Goal: Task Accomplishment & Management: Manage account settings

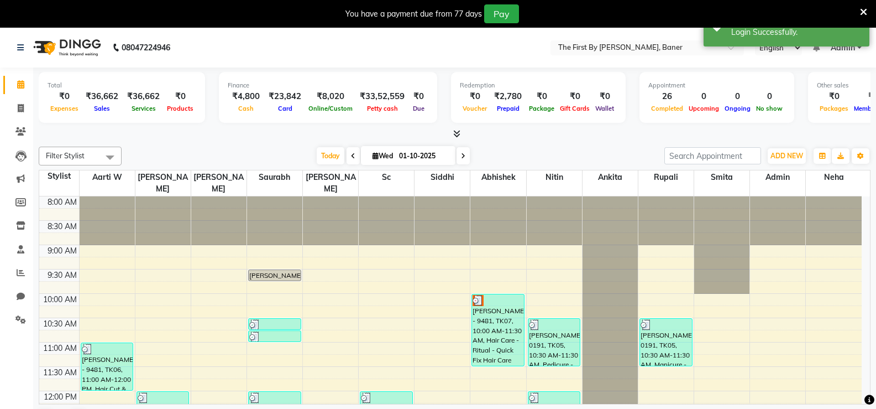
click at [866, 14] on icon at bounding box center [863, 12] width 7 height 10
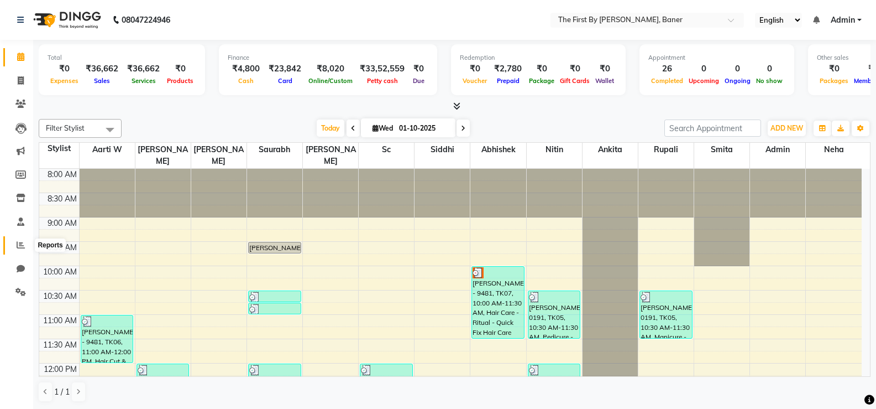
click at [18, 243] on icon at bounding box center [21, 244] width 8 height 8
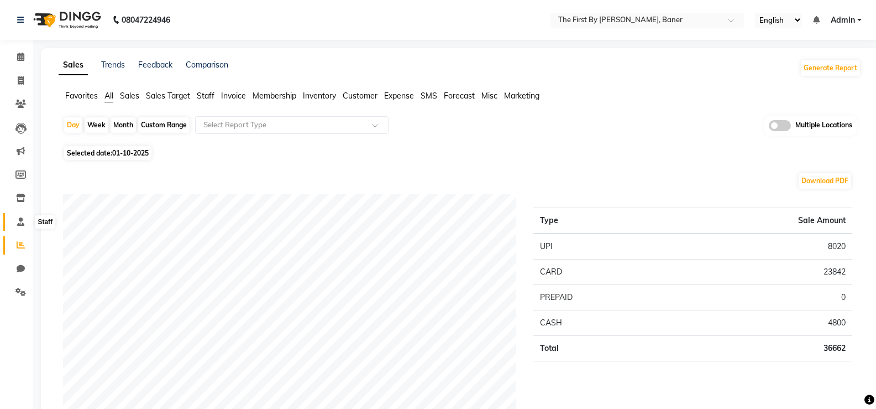
click at [19, 222] on icon at bounding box center [20, 221] width 7 height 8
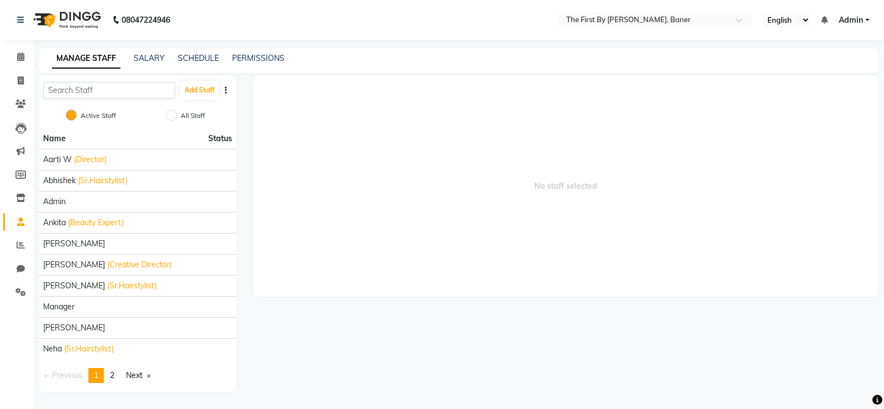
click at [139, 52] on div "MANAGE STAFF SALARY SCHEDULE PERMISSIONS" at bounding box center [459, 60] width 840 height 25
click at [143, 54] on link "SALARY" at bounding box center [149, 58] width 31 height 10
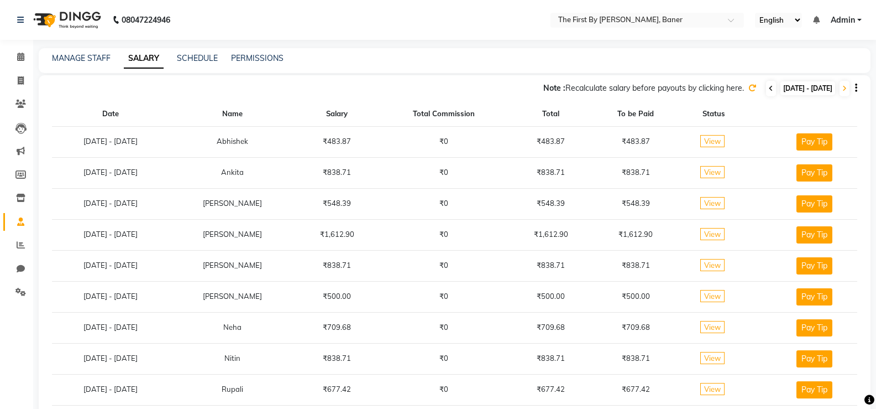
click at [769, 87] on icon at bounding box center [771, 88] width 4 height 7
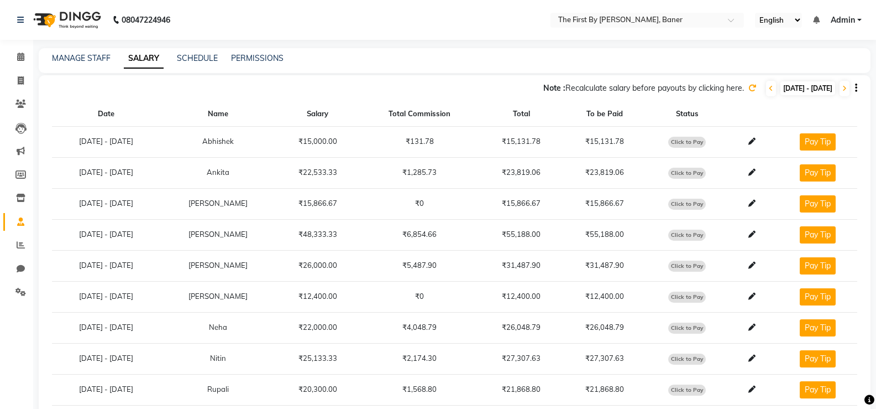
click at [855, 88] on icon "button" at bounding box center [856, 88] width 2 height 1
click at [816, 91] on link "Download Summary" at bounding box center [797, 87] width 80 height 9
click at [812, 78] on link "Export as CSV" at bounding box center [790, 74] width 61 height 9
click at [216, 57] on link "SCHEDULE" at bounding box center [197, 58] width 41 height 10
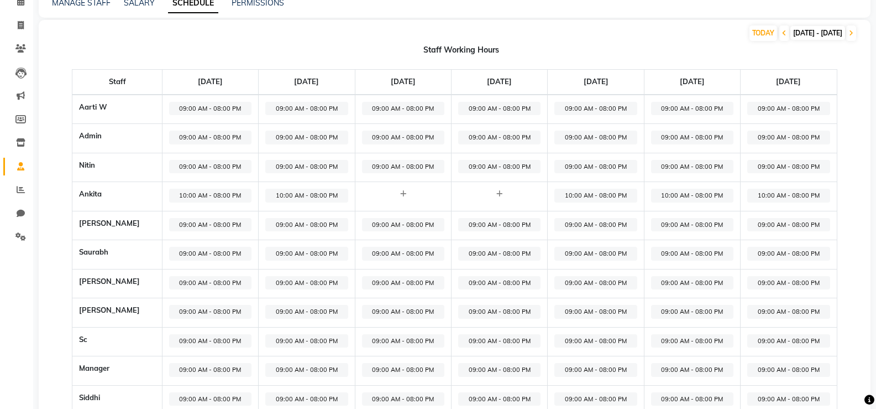
scroll to position [274, 0]
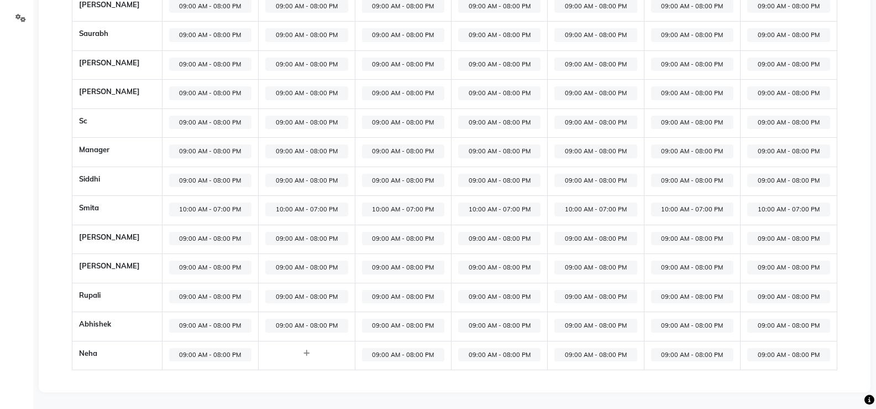
click at [217, 355] on span "09:00 AM - 08:00 PM" at bounding box center [210, 355] width 82 height 14
select select "09:00 AM"
select select "08:00 PM"
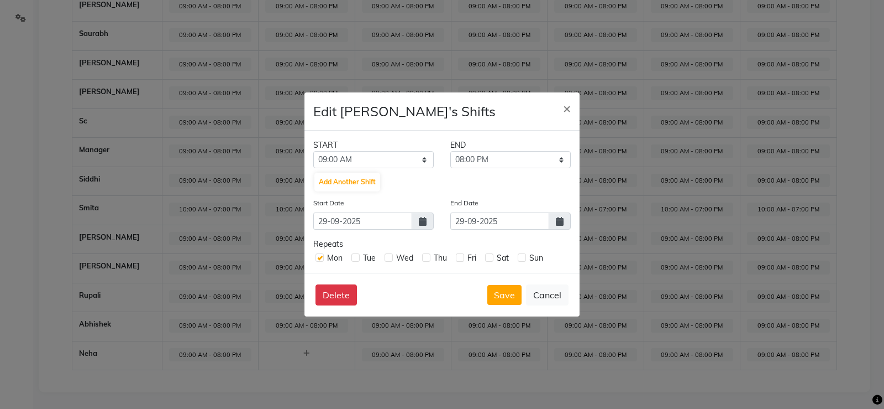
drag, startPoint x: 558, startPoint y: 297, endPoint x: 449, endPoint y: 384, distance: 139.3
click at [558, 299] on button "Cancel" at bounding box center [547, 294] width 43 height 21
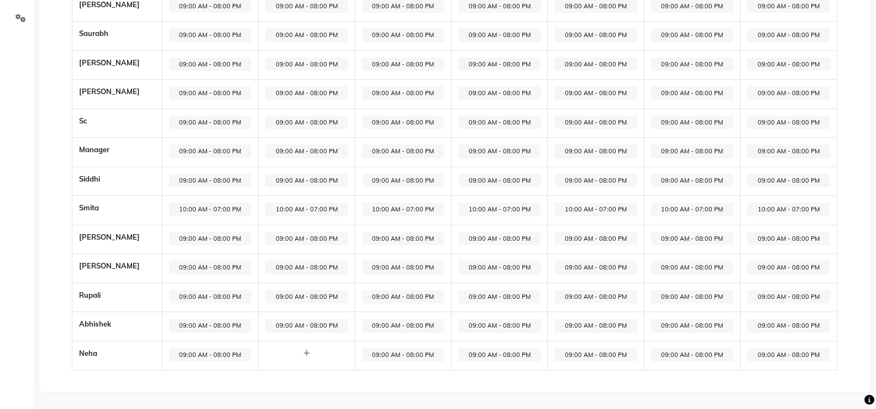
click at [310, 358] on td at bounding box center [307, 355] width 96 height 29
click at [303, 352] on icon at bounding box center [306, 352] width 6 height 7
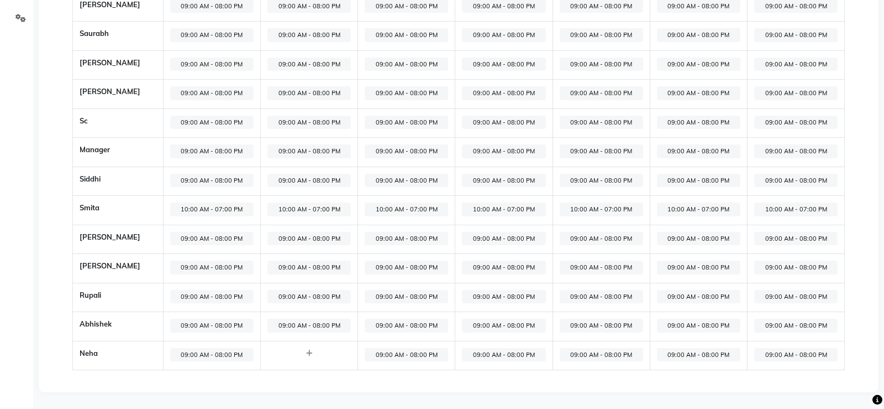
select select "09:00 AM"
select select "10:00 PM"
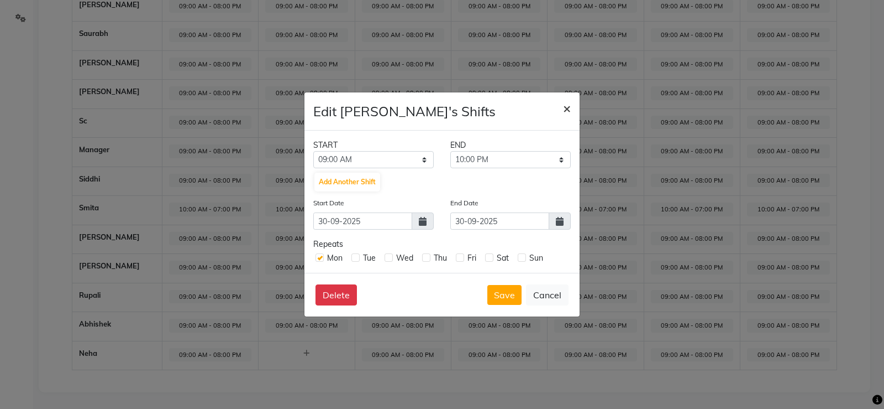
click at [568, 111] on span "×" at bounding box center [567, 108] width 8 height 17
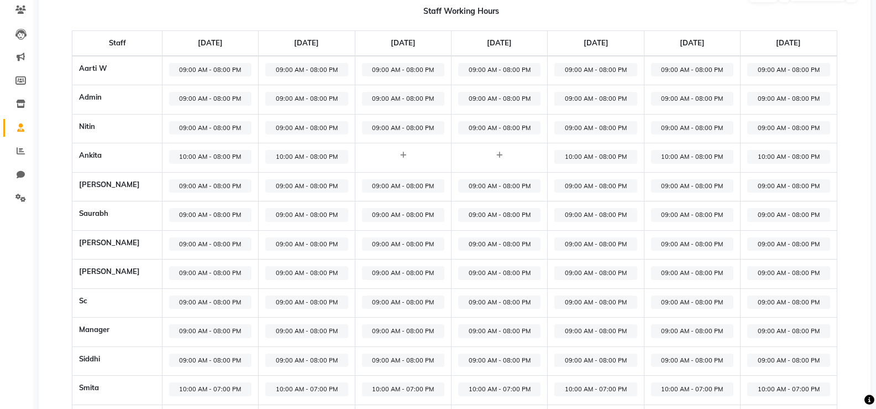
scroll to position [53, 0]
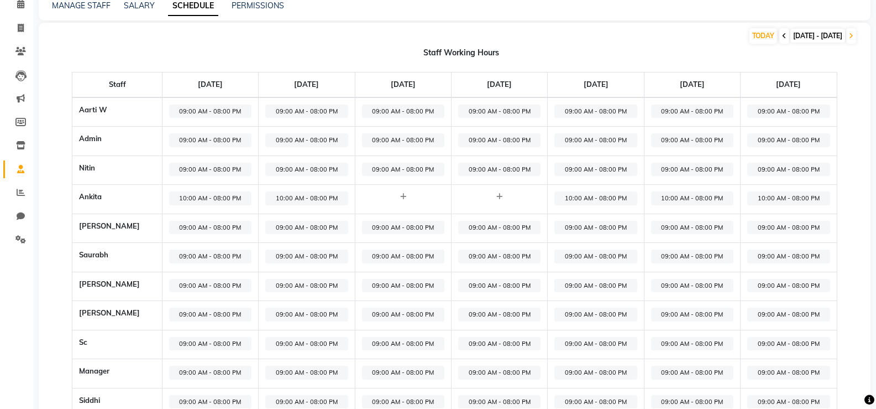
click at [779, 33] on span at bounding box center [784, 35] width 10 height 15
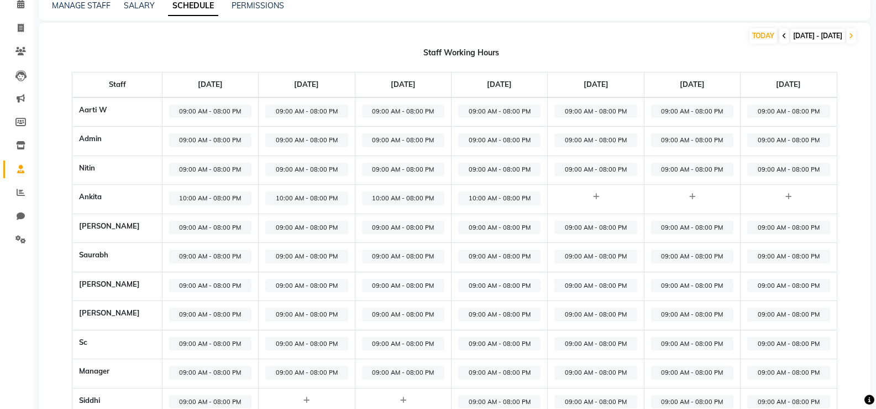
click at [779, 30] on span at bounding box center [784, 35] width 10 height 15
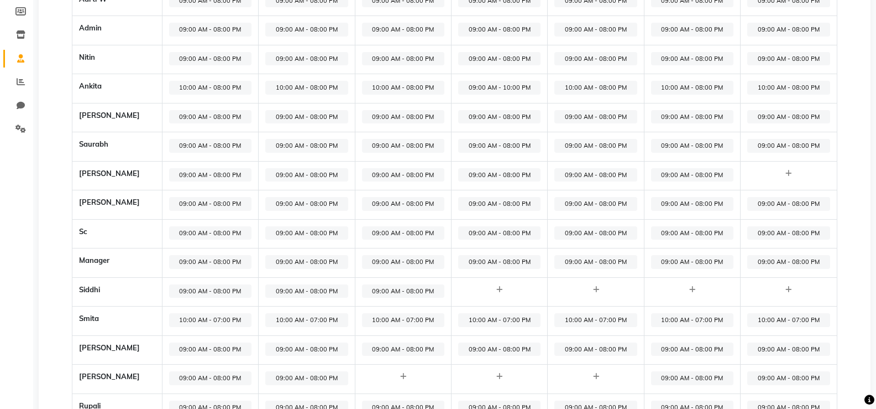
scroll to position [0, 0]
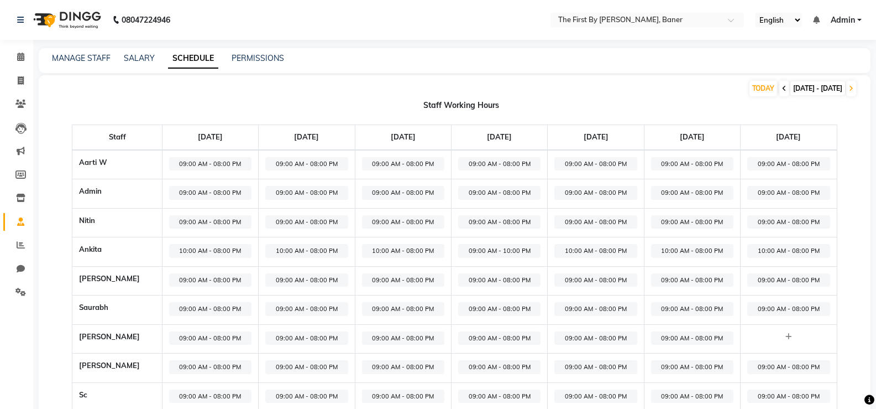
click at [779, 89] on span at bounding box center [784, 88] width 10 height 15
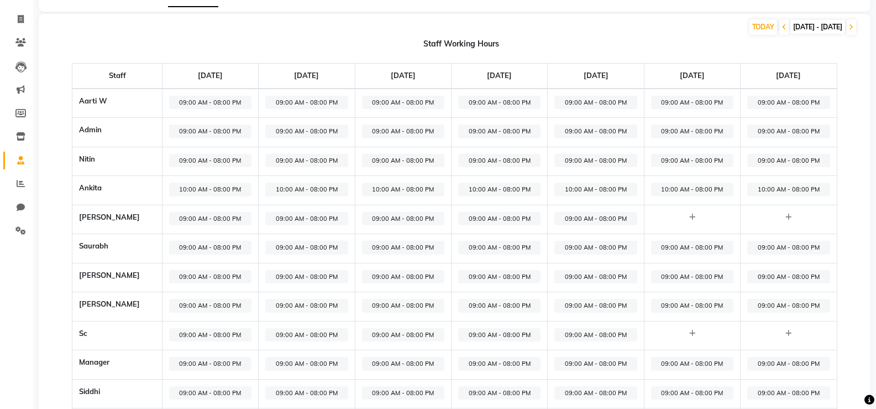
scroll to position [55, 0]
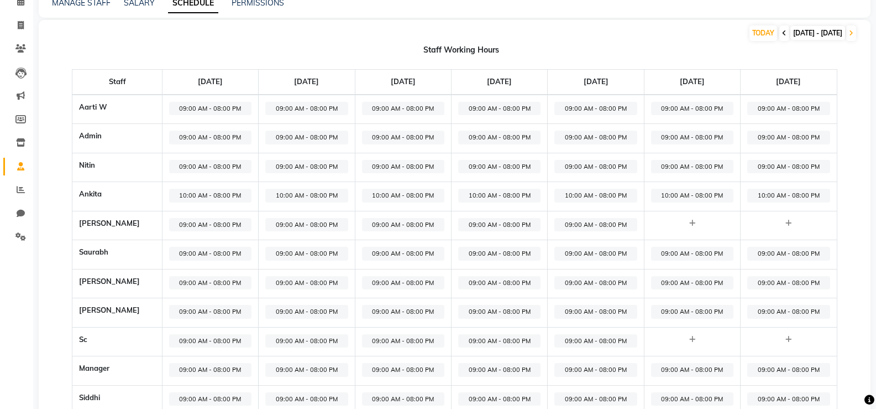
click at [782, 32] on icon at bounding box center [784, 33] width 4 height 7
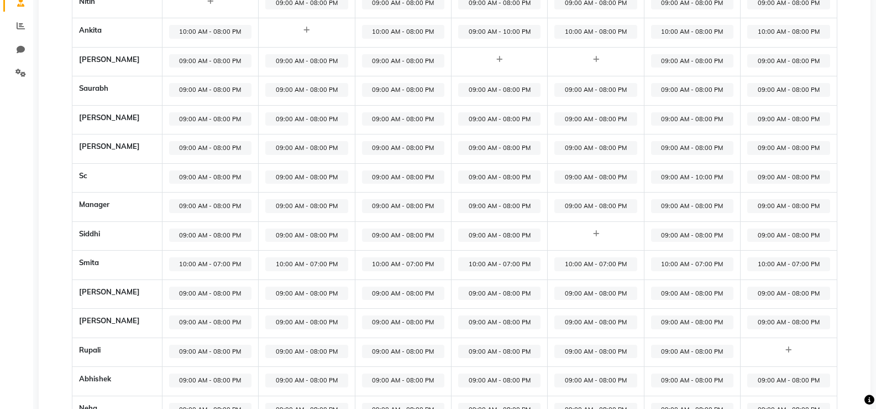
scroll to position [0, 0]
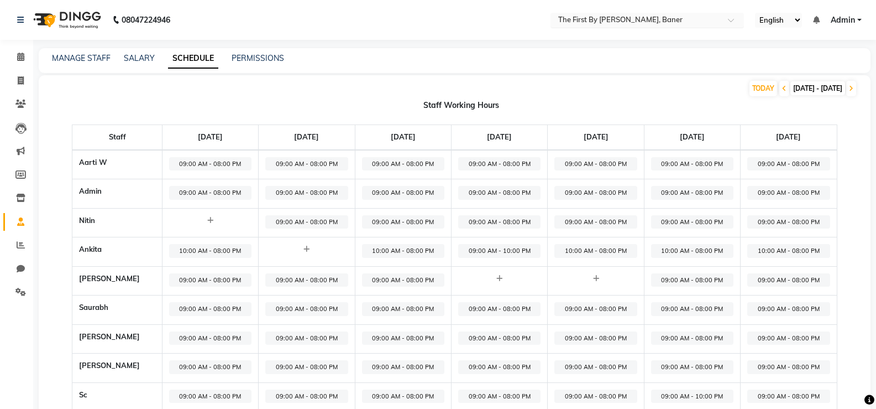
click at [714, 25] on input "text" at bounding box center [636, 20] width 160 height 11
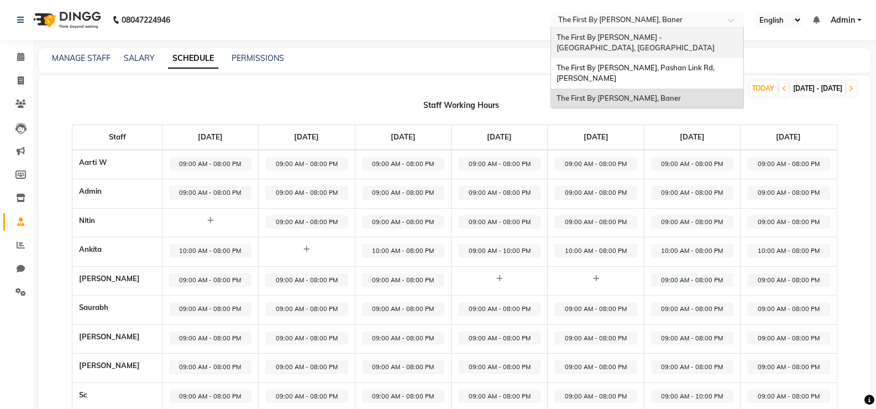
click at [645, 46] on div "The First By [PERSON_NAME] - [GEOGRAPHIC_DATA], [GEOGRAPHIC_DATA]" at bounding box center [647, 43] width 192 height 30
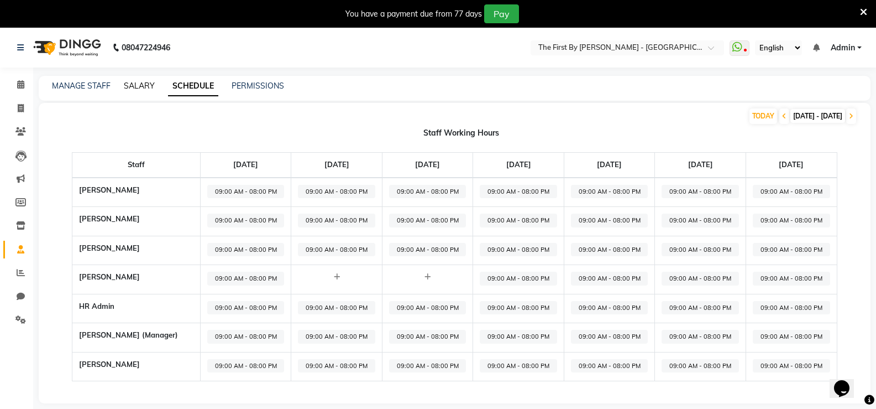
click at [135, 86] on link "SALARY" at bounding box center [139, 86] width 31 height 10
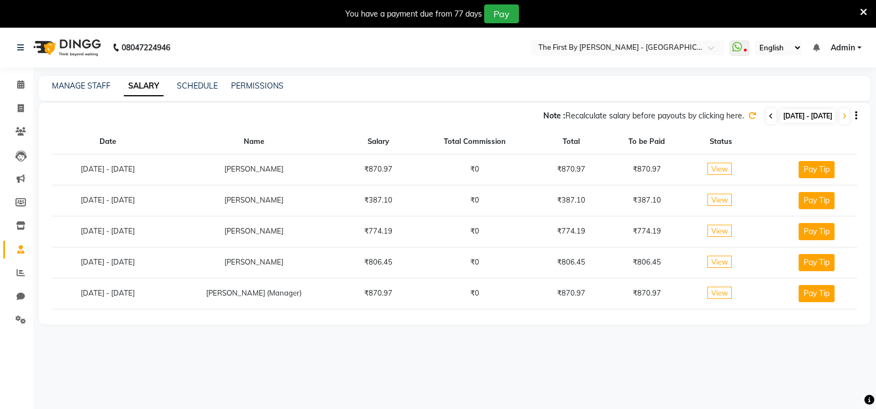
click at [769, 114] on icon at bounding box center [771, 116] width 4 height 7
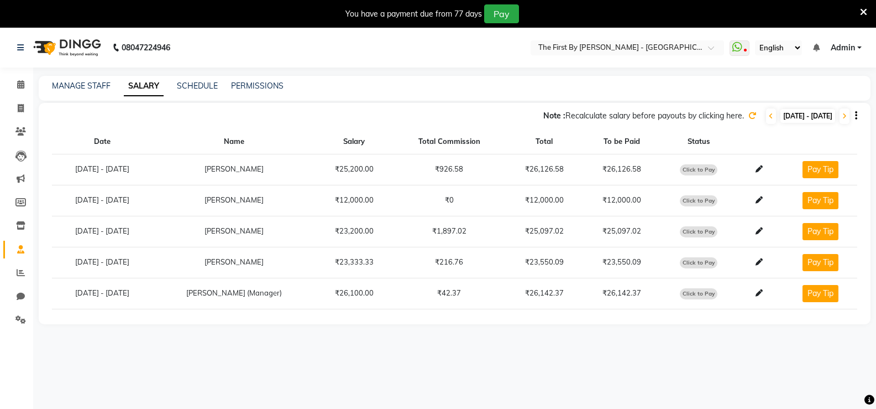
click at [852, 112] on button "button" at bounding box center [854, 116] width 7 height 12
click at [802, 105] on link "Export as CSV" at bounding box center [787, 101] width 61 height 9
click at [861, 12] on icon at bounding box center [863, 12] width 7 height 10
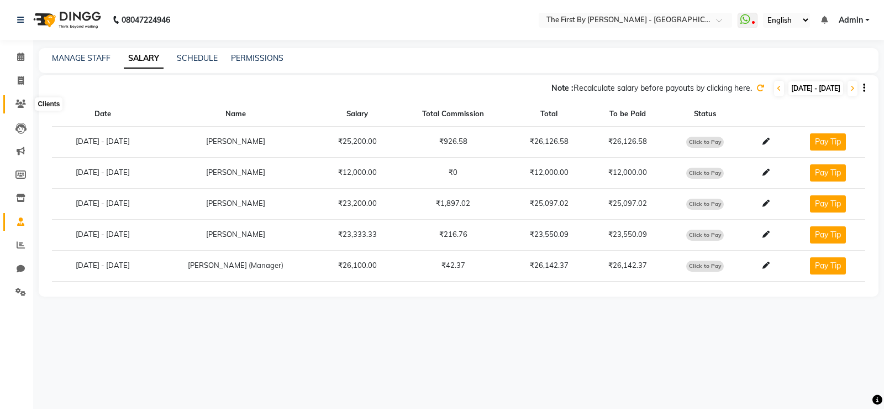
click at [17, 108] on span at bounding box center [20, 104] width 19 height 13
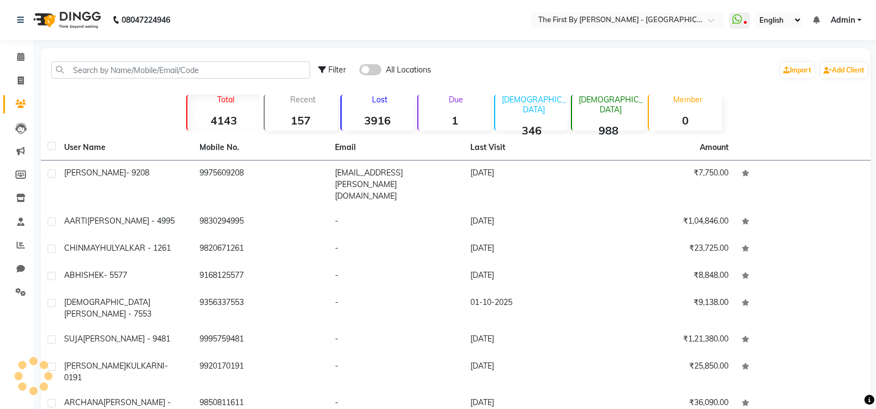
click at [840, 18] on span "Admin" at bounding box center [843, 20] width 24 height 12
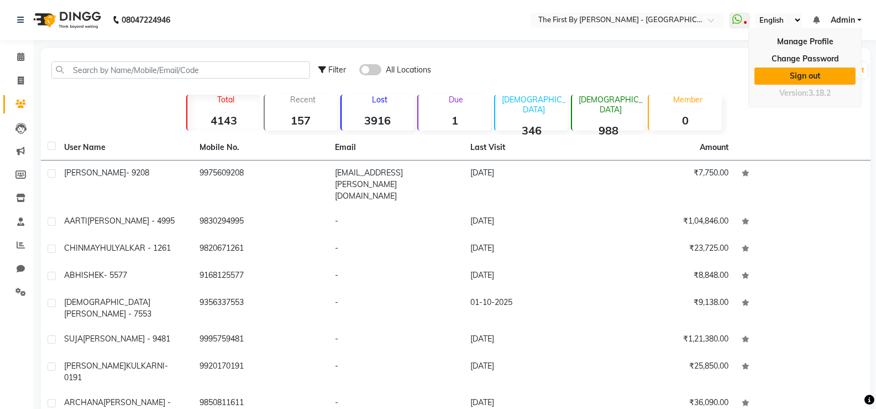
click at [805, 75] on link "Sign out" at bounding box center [805, 75] width 101 height 17
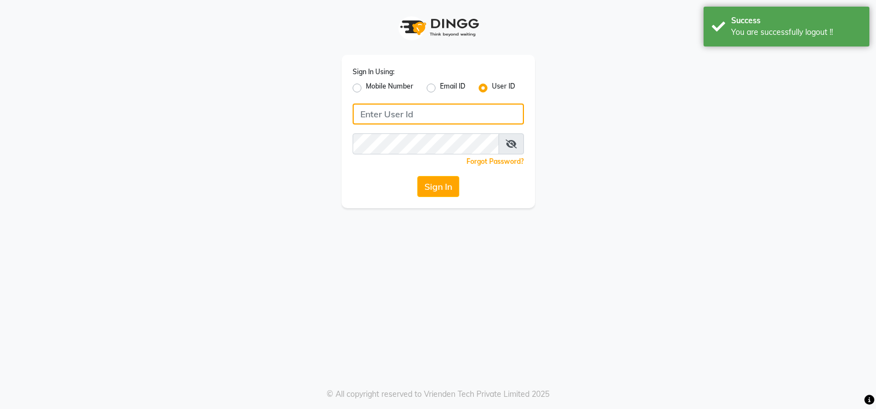
type input "9960830002"
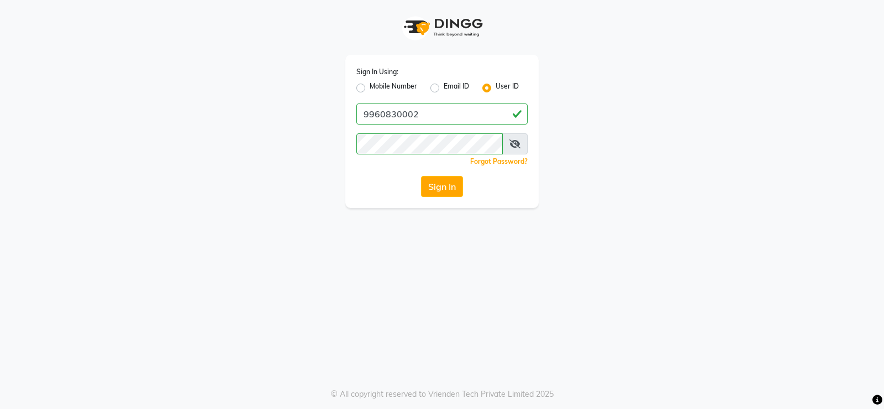
click at [395, 88] on label "Mobile Number" at bounding box center [394, 87] width 48 height 13
click at [377, 88] on input "Mobile Number" at bounding box center [373, 84] width 7 height 7
radio input "true"
radio input "false"
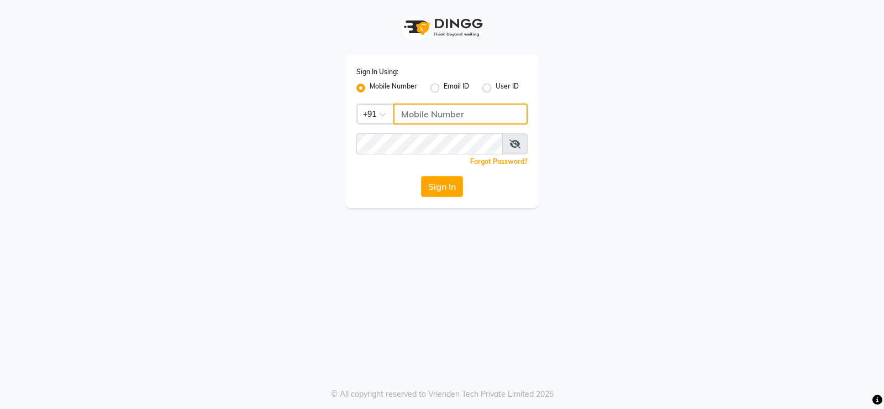
click at [449, 112] on input "Username" at bounding box center [461, 113] width 134 height 21
click at [504, 83] on label "User ID" at bounding box center [507, 87] width 23 height 13
click at [503, 83] on input "User ID" at bounding box center [499, 84] width 7 height 7
radio input "true"
click at [496, 87] on label "User ID" at bounding box center [507, 87] width 23 height 13
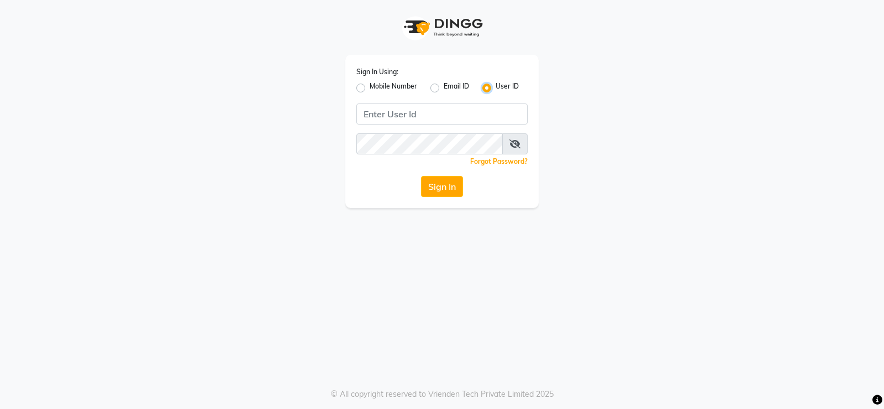
click at [496, 87] on input "User ID" at bounding box center [499, 84] width 7 height 7
click at [384, 78] on div "Sign In Using: Mobile Number Email ID User ID" at bounding box center [442, 80] width 171 height 29
click at [389, 87] on label "Mobile Number" at bounding box center [394, 87] width 48 height 13
click at [377, 87] on input "Mobile Number" at bounding box center [373, 84] width 7 height 7
radio input "true"
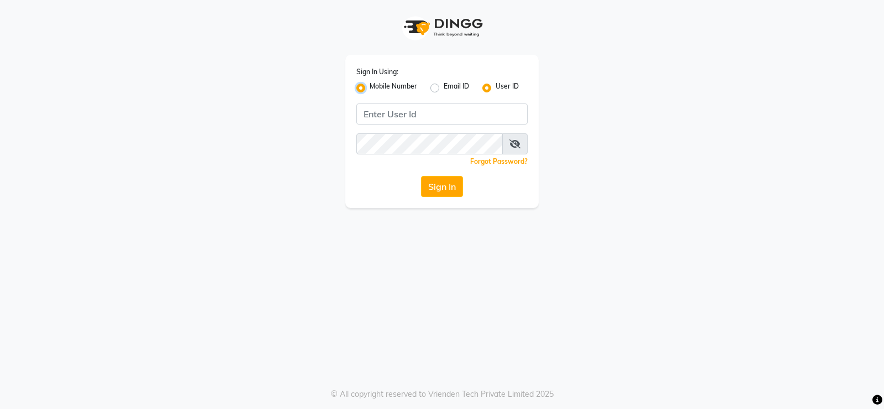
radio input "false"
click at [414, 111] on input "Username" at bounding box center [461, 113] width 134 height 21
type input "9960830002"
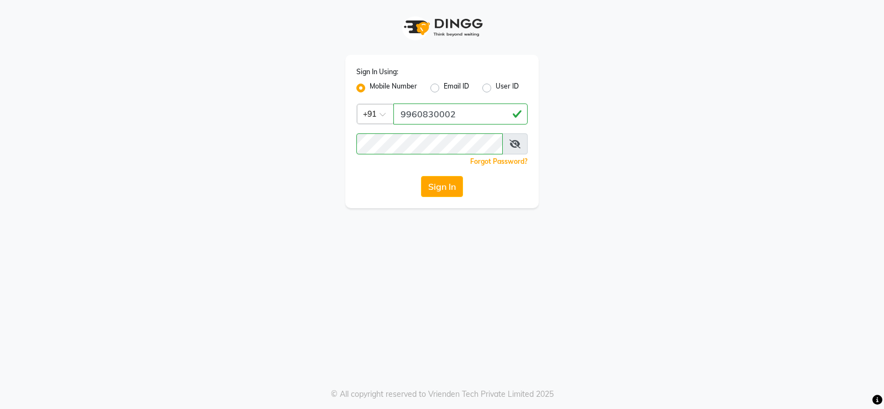
click at [449, 199] on div "Sign In Using: Mobile Number Email ID User ID Country Code × +91 9960830002 Rem…" at bounding box center [441, 131] width 193 height 153
drag, startPoint x: 465, startPoint y: 187, endPoint x: 455, endPoint y: 188, distance: 10.6
click at [464, 187] on div "Sign In" at bounding box center [442, 186] width 171 height 21
click at [455, 188] on button "Sign In" at bounding box center [442, 186] width 42 height 21
